Goal: Download file/media

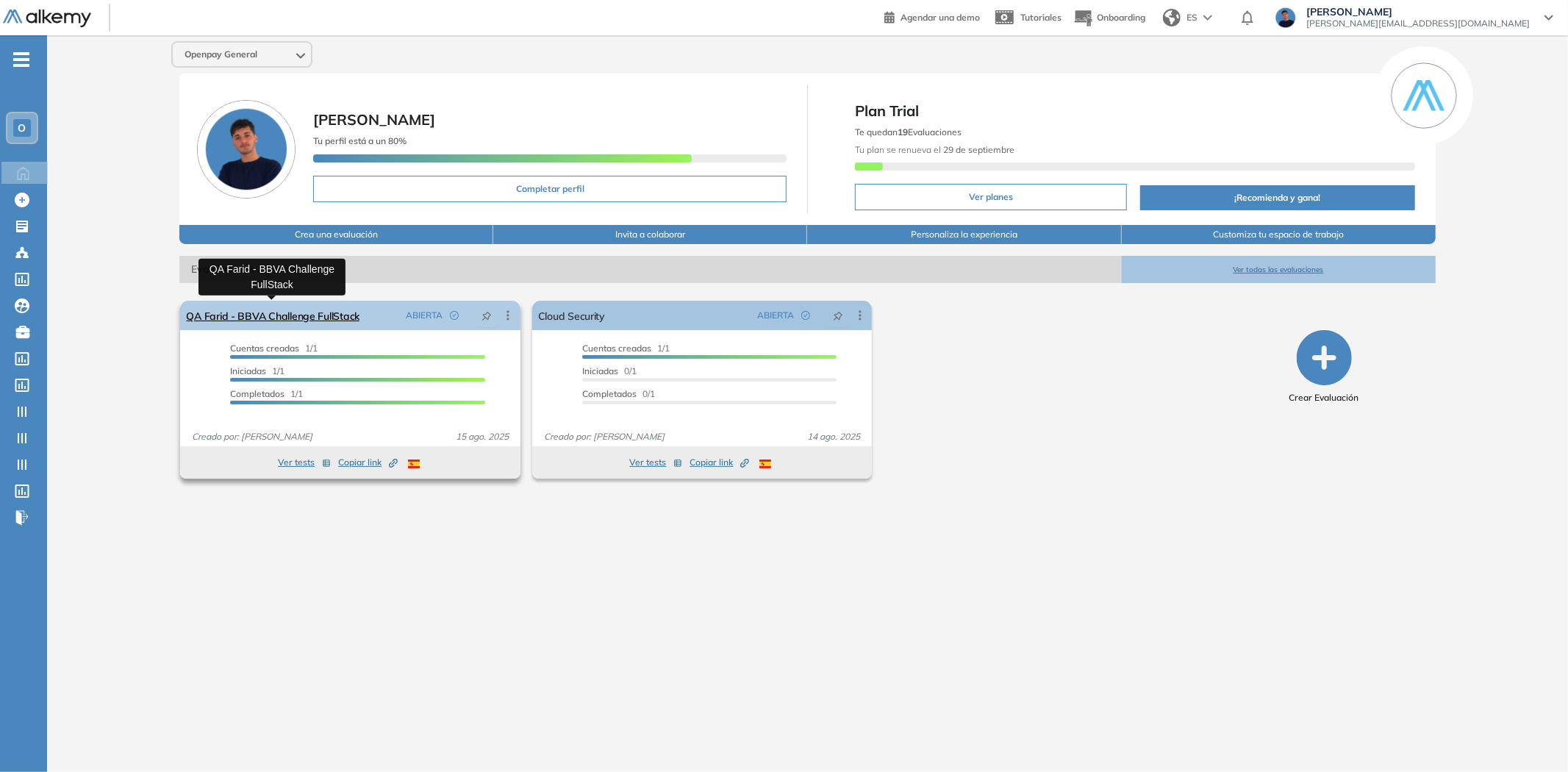
click at [241, 313] on link "QA Farid - BBVA Challenge FullStack" at bounding box center [272, 315] width 173 height 29
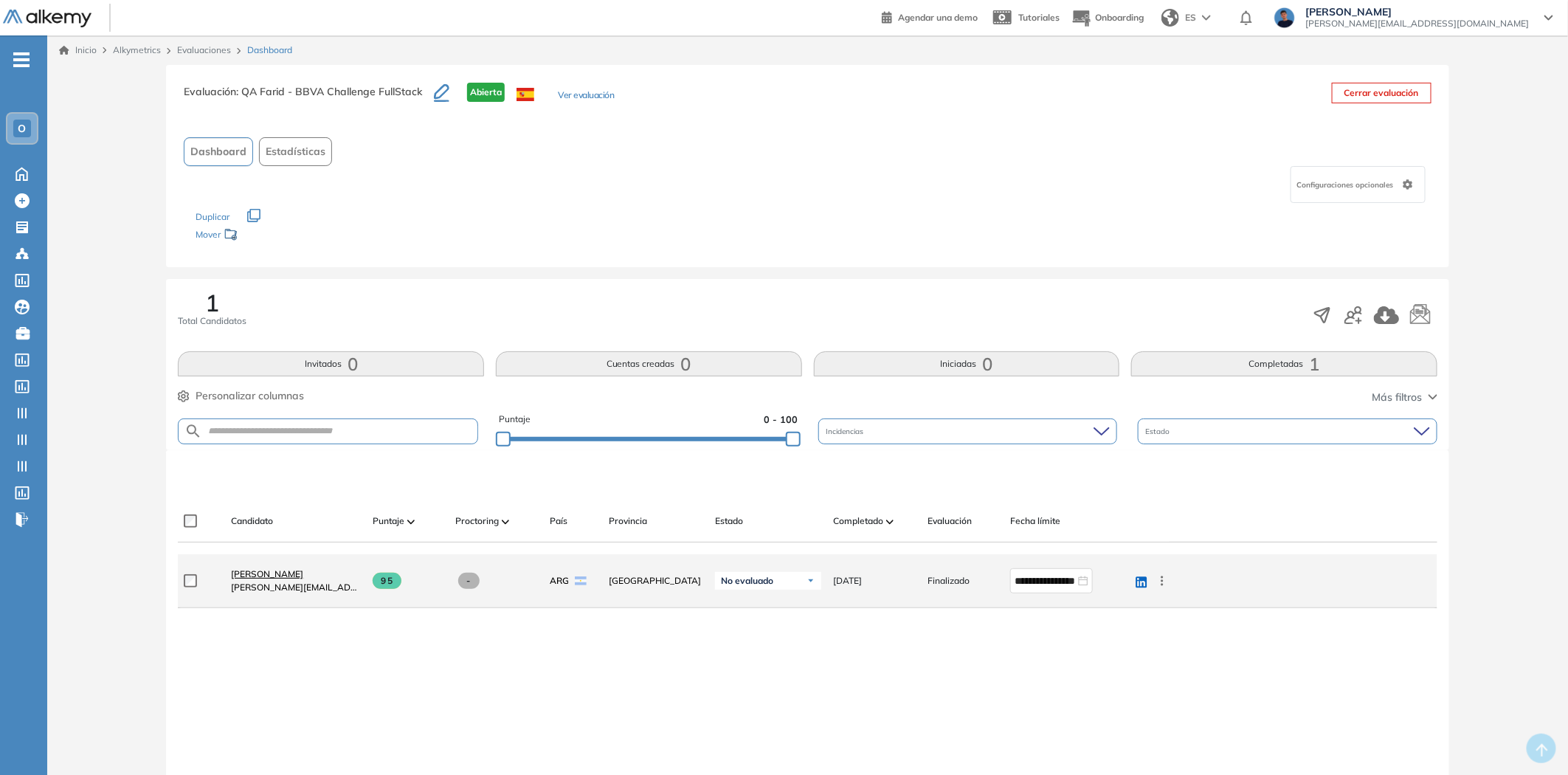
click at [251, 573] on span "[PERSON_NAME]" at bounding box center [267, 574] width 72 height 11
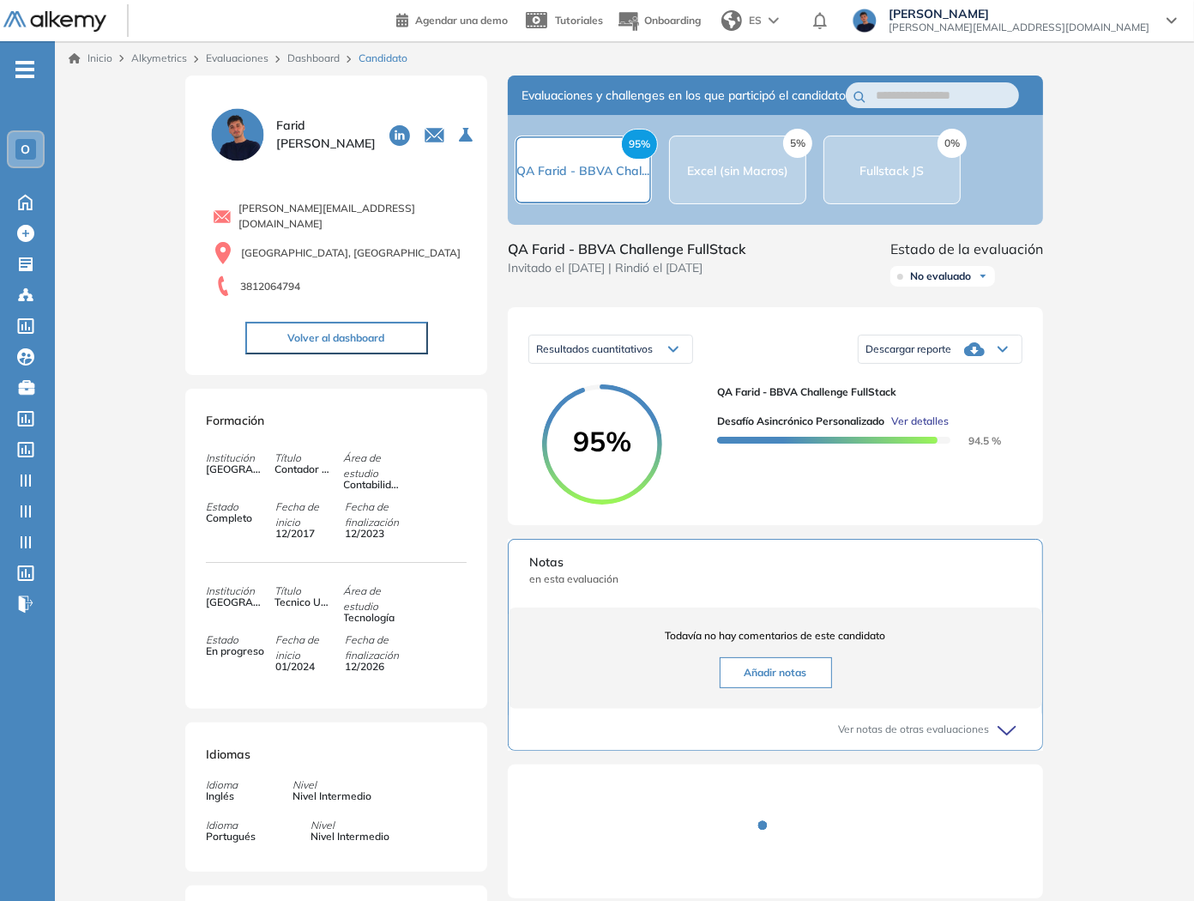
click at [923, 356] on span "Descargar reporte" at bounding box center [909, 349] width 86 height 14
click at [904, 406] on li "Descargar informe completo" at bounding box center [929, 397] width 127 height 17
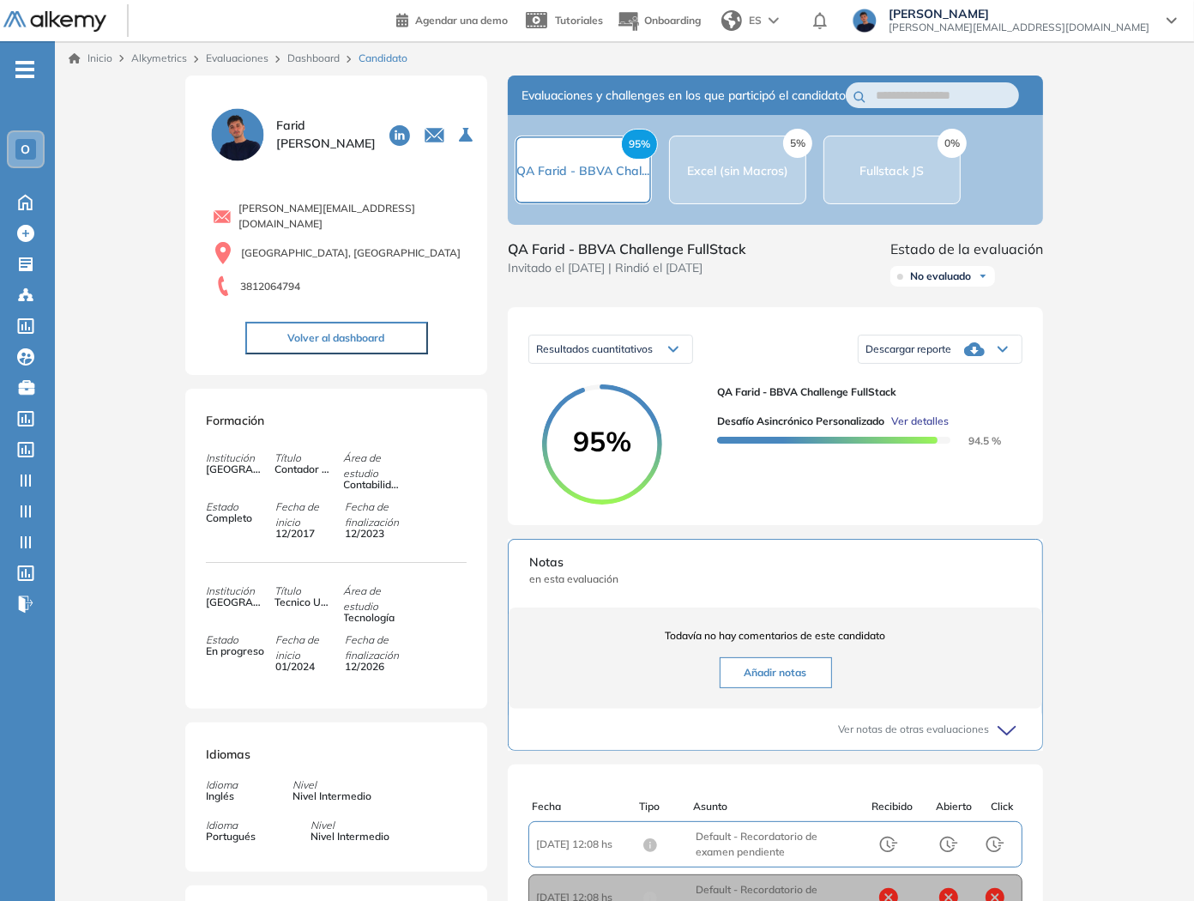
click at [329, 323] on button "Volver al dashboard" at bounding box center [336, 338] width 183 height 33
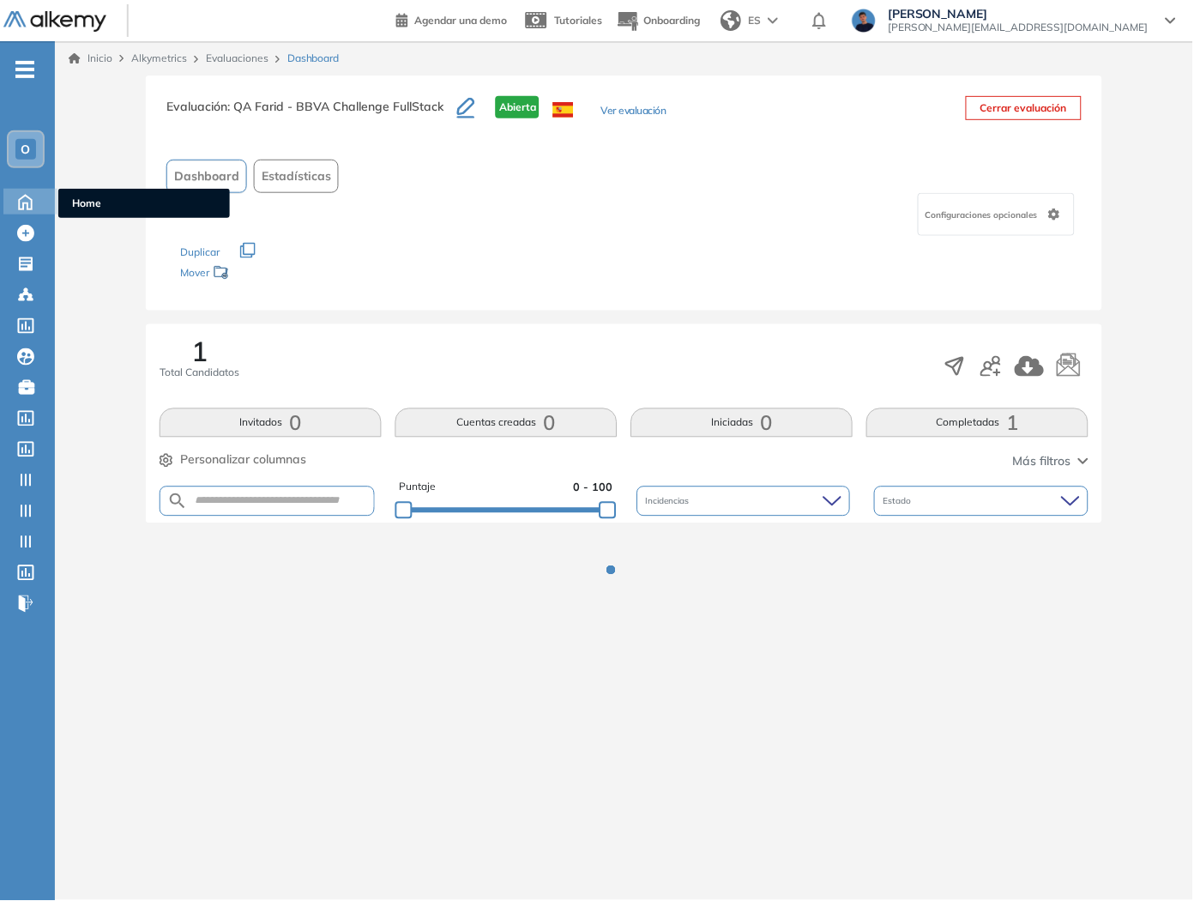
click at [27, 195] on icon at bounding box center [25, 202] width 13 height 15
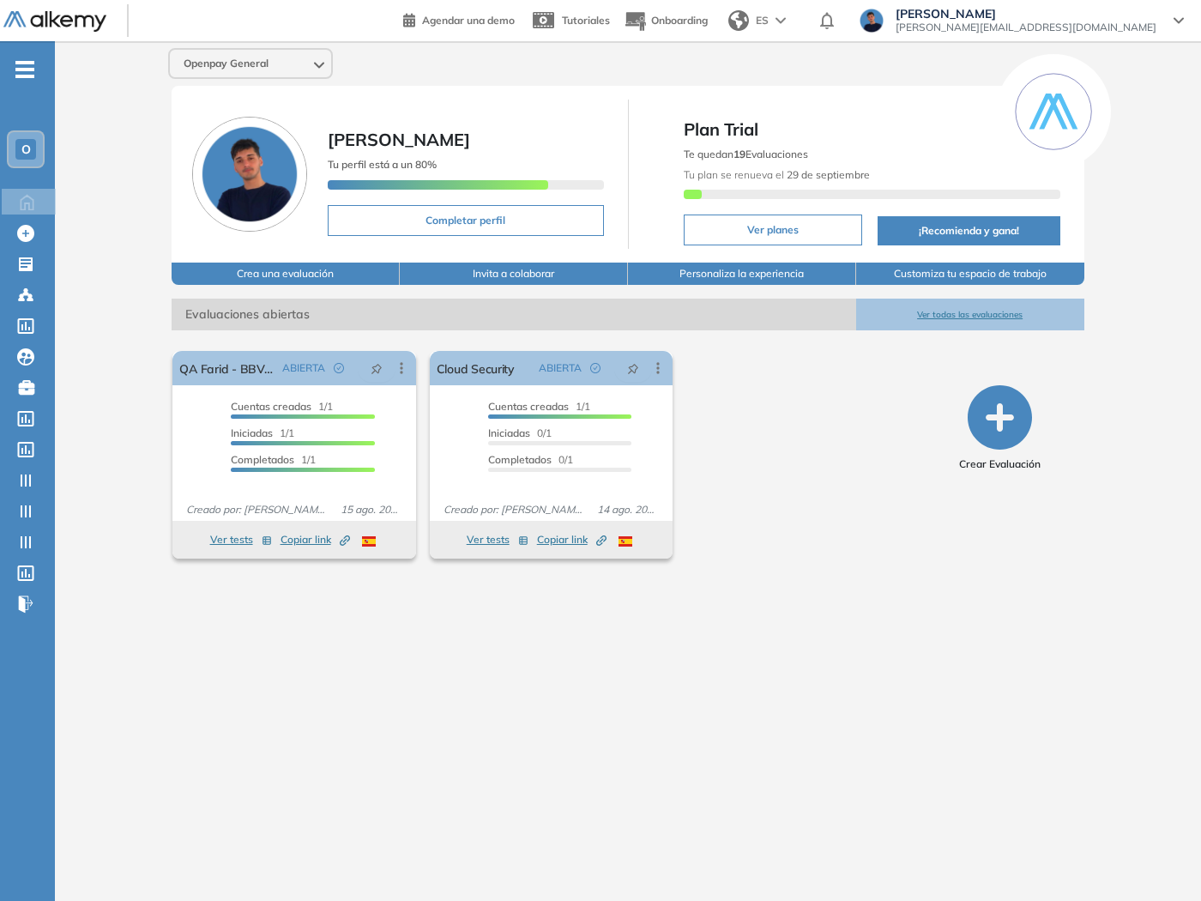
click at [38, 78] on ul "O Home Home Crear Evaluación Crear Evaluación Evaluaciones Evaluaciones Candida…" at bounding box center [27, 344] width 55 height 550
click at [34, 69] on icon "-" at bounding box center [24, 69] width 19 height 3
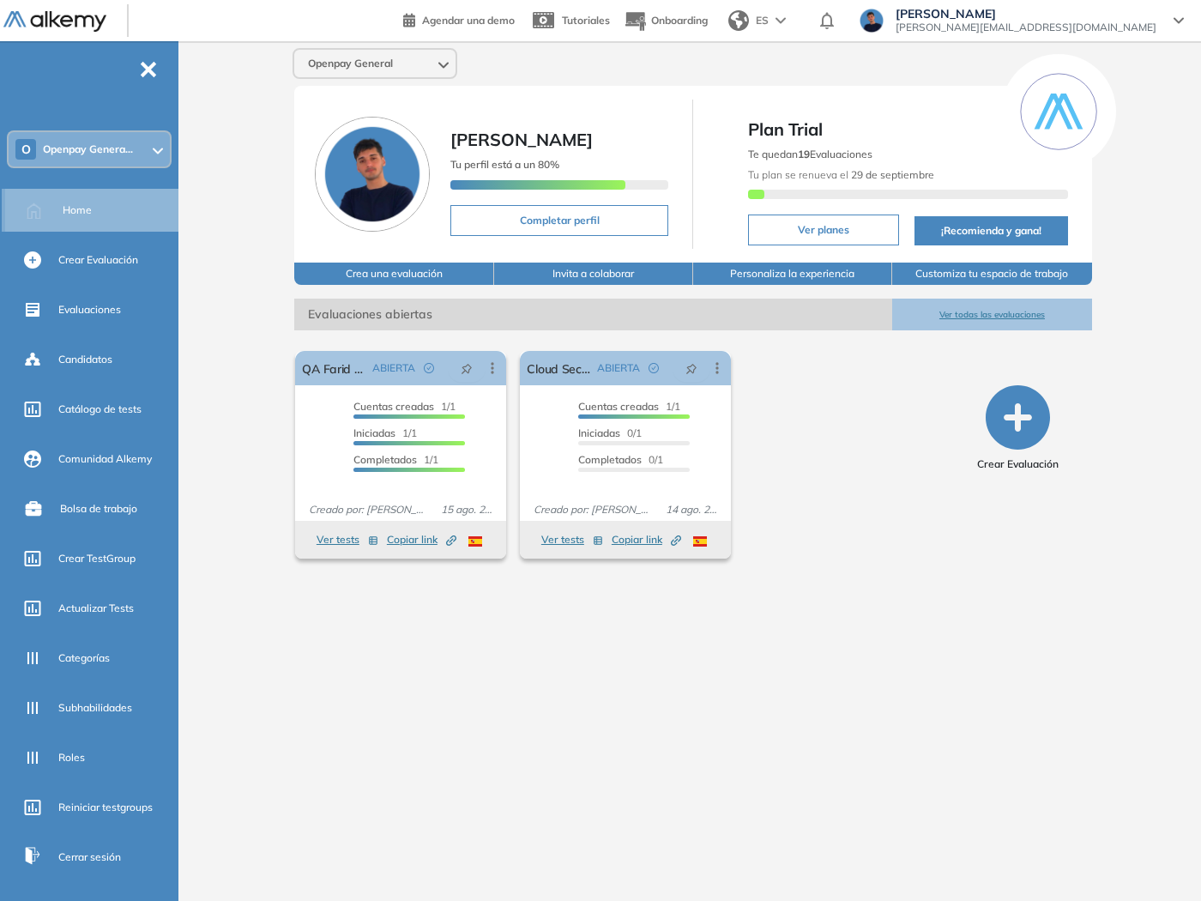
click at [97, 209] on div "Home" at bounding box center [119, 210] width 112 height 29
click at [211, 276] on div "Openpay General [PERSON_NAME] perfil está a un 80% Completar perfil Plan Trial …" at bounding box center [693, 457] width 1016 height 832
